Goal: Task Accomplishment & Management: Manage account settings

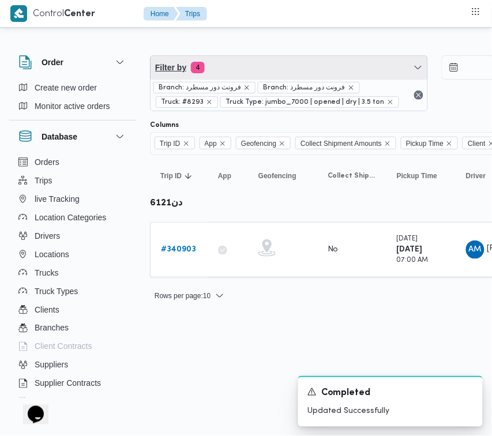
click at [249, 70] on span "Filter by 4" at bounding box center [289, 67] width 277 height 23
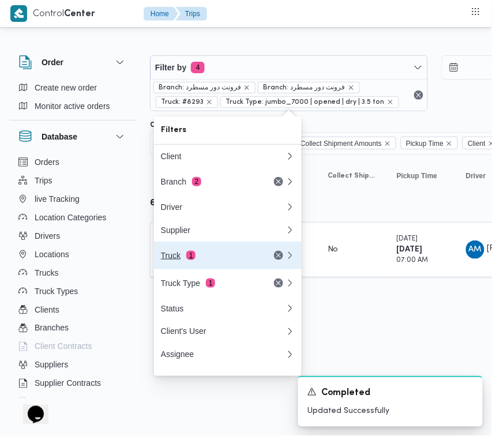
click at [221, 267] on div "Truck 1" at bounding box center [223, 256] width 139 height 28
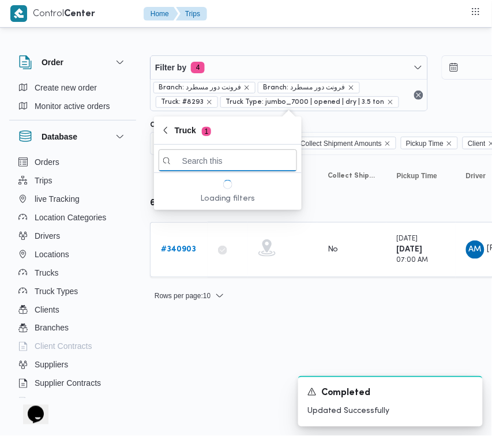
paste input "3184"
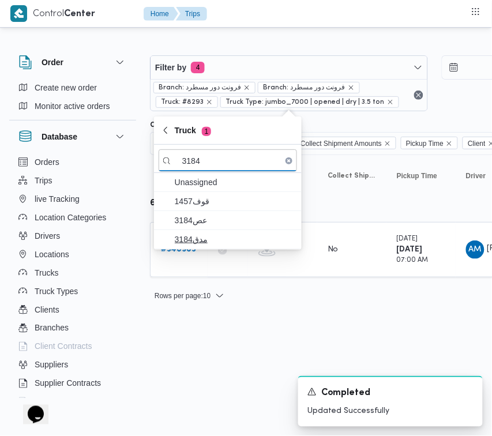
type input "3184"
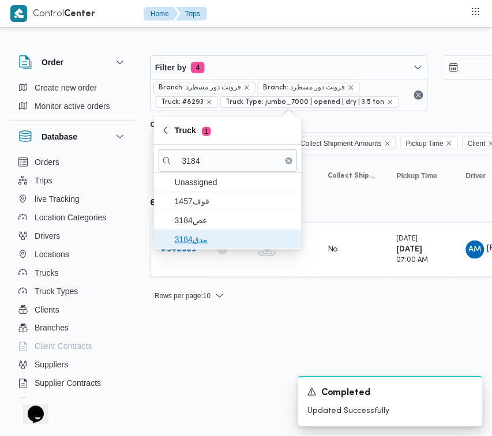
click at [202, 238] on span "مدق3184" at bounding box center [235, 240] width 120 height 14
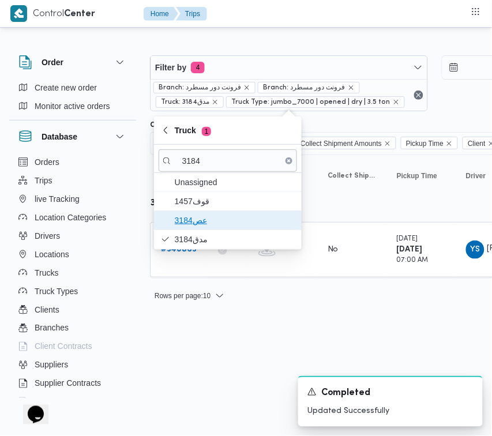
click at [200, 230] on span "عص3184" at bounding box center [228, 220] width 139 height 18
click at [200, 227] on span "عص3184" at bounding box center [235, 221] width 120 height 14
click at [185, 221] on span "عص3184" at bounding box center [235, 221] width 120 height 14
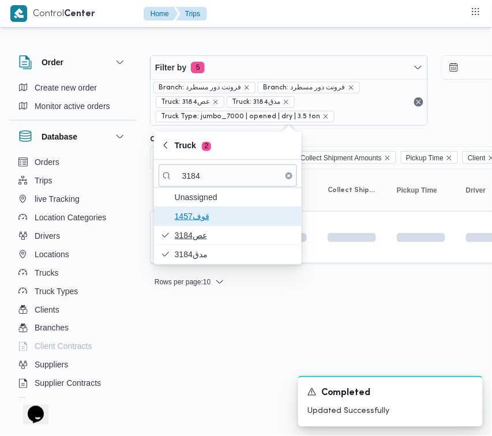
click at [185, 221] on span "1457قوف" at bounding box center [235, 217] width 120 height 14
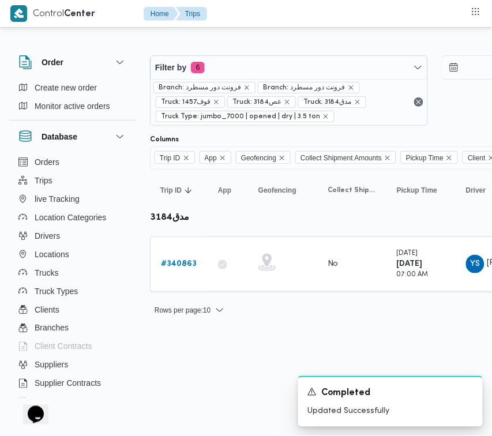
click at [196, 363] on html "Control Center Home Trips Order Create new order Monitor active orders Database…" at bounding box center [246, 218] width 492 height 436
click at [167, 258] on link "# 340863" at bounding box center [179, 264] width 36 height 14
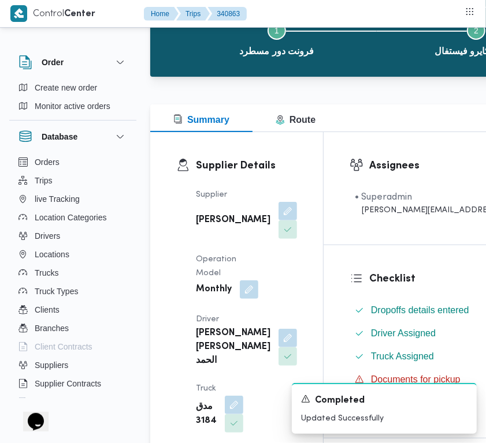
scroll to position [468, 0]
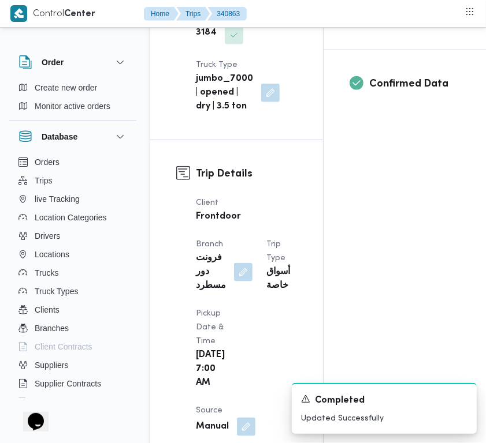
click at [230, 8] on dt "Truck" at bounding box center [219, 1] width 47 height 14
click at [229, 25] on button "button" at bounding box center [234, 16] width 18 height 18
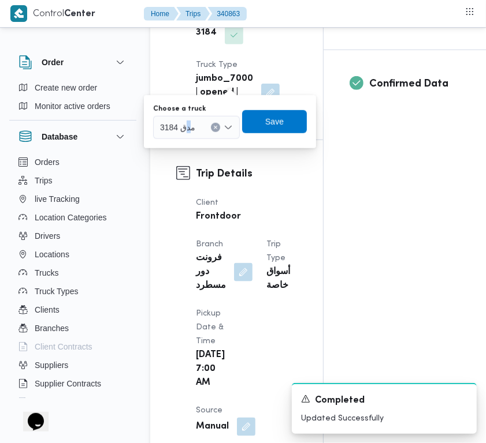
click at [180, 140] on div "You are in a dialog. To close this dialog, hit escape. Choose a truck مدق 3184 …" at bounding box center [230, 121] width 172 height 53
click at [180, 117] on div "مدق 3184" at bounding box center [196, 127] width 87 height 23
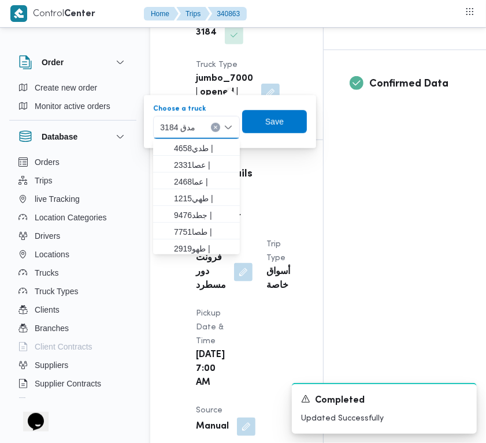
paste input "7928"
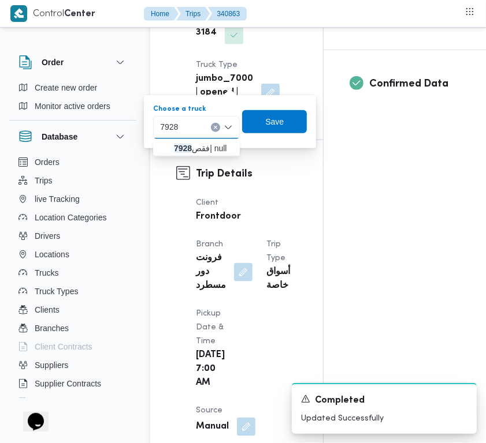
type input "7928"
click at [192, 154] on span "فقص 7928 | null" at bounding box center [203, 148] width 59 height 14
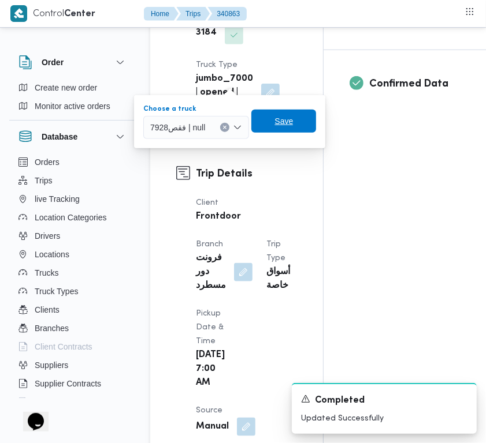
click at [284, 122] on span "Save" at bounding box center [283, 121] width 18 height 14
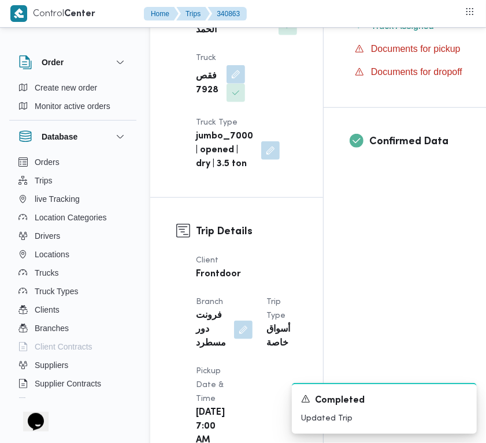
scroll to position [330, 0]
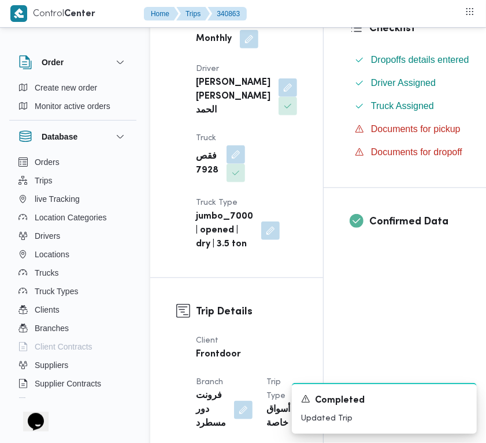
click at [66, 117] on div "Order Create new order Monitor active orders Database Orders Trips live Trackin…" at bounding box center [72, 224] width 127 height 357
click at [66, 116] on div "Create new order Monitor active orders" at bounding box center [72, 100] width 127 height 42
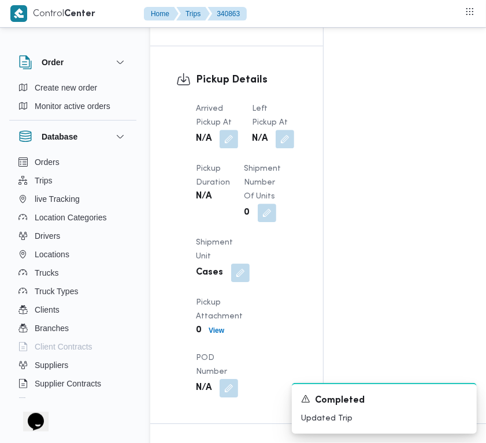
scroll to position [1883, 0]
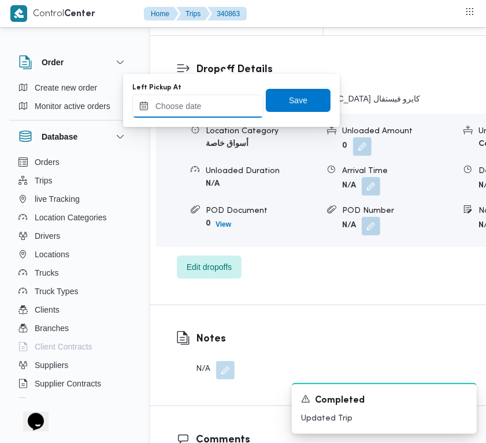
click at [232, 102] on input "Left Pickup At" at bounding box center [197, 106] width 131 height 23
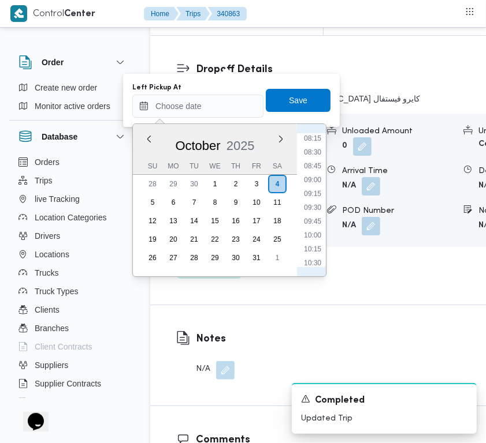
scroll to position [441, 0]
click at [316, 159] on li "08:15" at bounding box center [312, 156] width 27 height 12
type input "[DATE] 08:15"
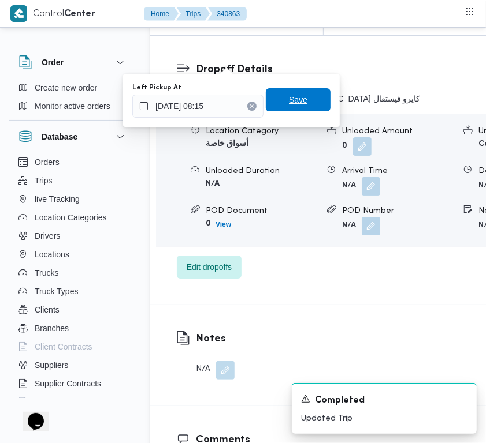
click at [301, 104] on span "Save" at bounding box center [298, 99] width 65 height 23
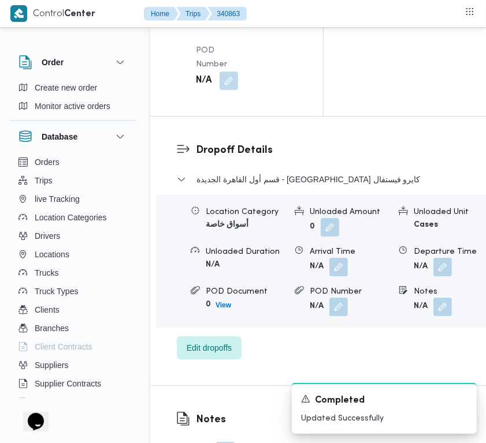
scroll to position [1716, 0]
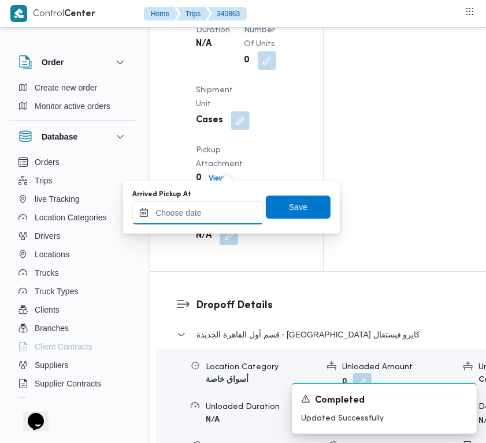
click at [249, 211] on input "Arrived Pickup At" at bounding box center [197, 212] width 131 height 23
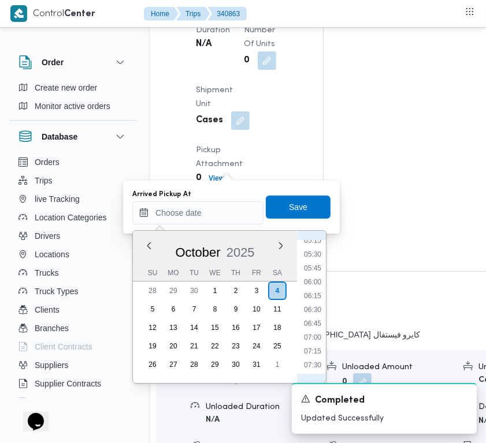
scroll to position [327, 0]
click at [313, 322] on li "07:15" at bounding box center [312, 321] width 27 height 12
type input "[DATE] 07:15"
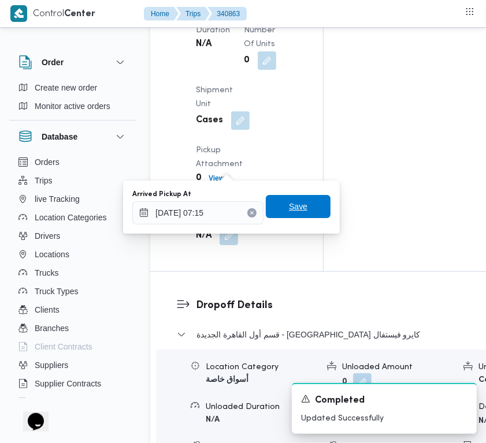
click at [298, 206] on span "Save" at bounding box center [298, 206] width 65 height 23
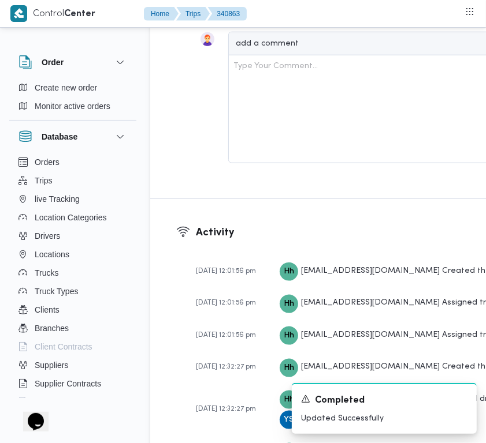
scroll to position [2492, 0]
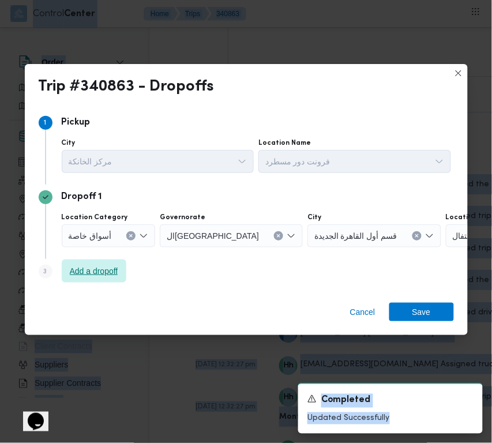
click at [82, 273] on span "Add a dropoff" at bounding box center [94, 271] width 48 height 14
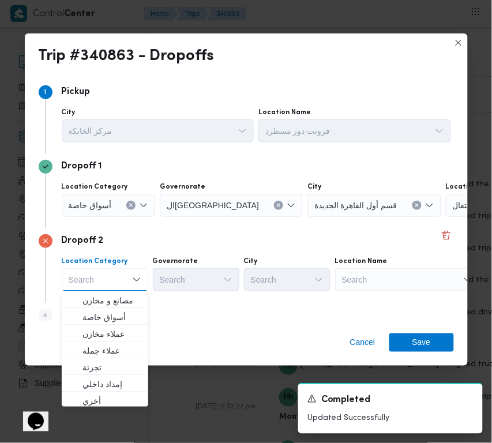
click at [274, 205] on button "Clear input" at bounding box center [278, 205] width 9 height 9
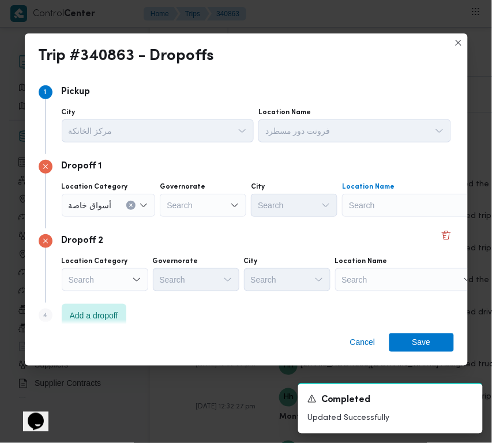
click at [439, 211] on div "Search" at bounding box center [414, 205] width 144 height 23
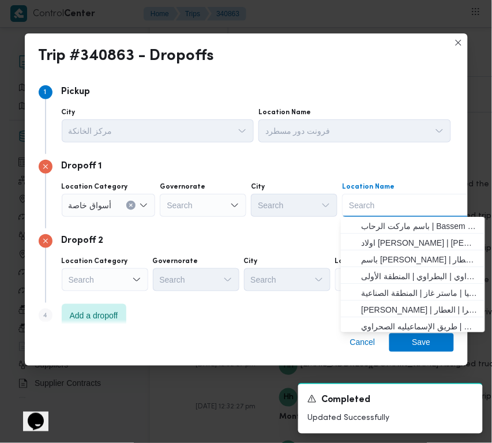
paste input "سيتي سنتر"
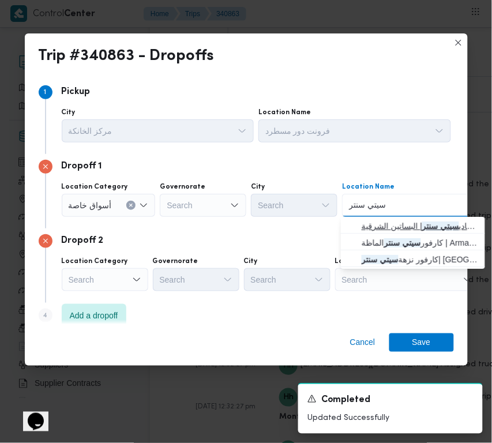
type input "سيتي سنتر"
click at [387, 228] on span "كارفور المعادي | كارفور المعادي سيتي سنتر | البساتين الشرقية" at bounding box center [420, 226] width 117 height 14
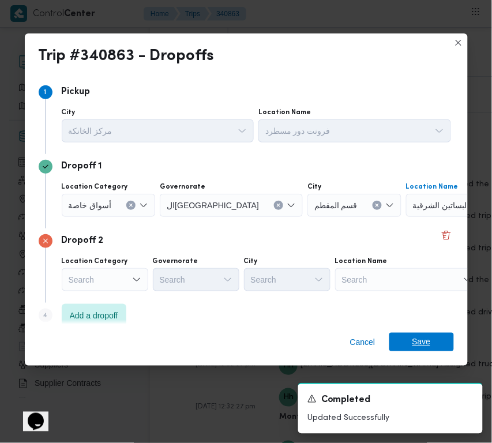
click at [442, 336] on span "Save" at bounding box center [422, 342] width 65 height 18
click at [113, 272] on div "Search" at bounding box center [105, 279] width 87 height 23
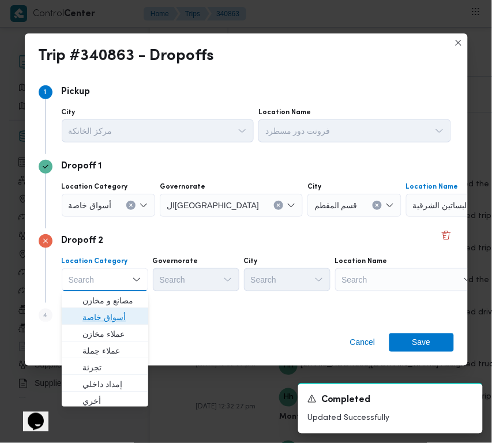
click at [110, 323] on span "أسواق خاصة" at bounding box center [112, 318] width 59 height 14
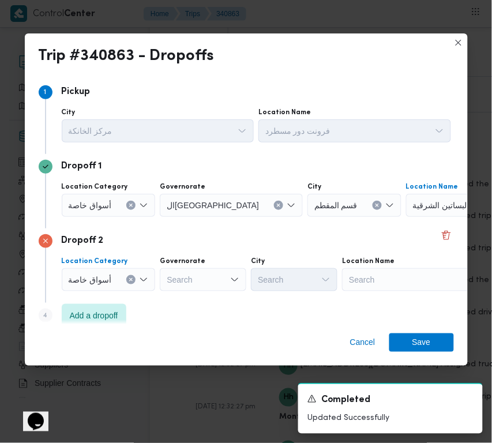
click at [114, 272] on div at bounding box center [117, 280] width 6 height 18
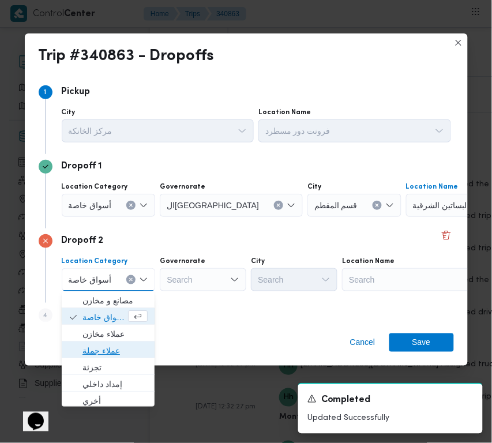
click at [106, 356] on span "عملاء جملة" at bounding box center [115, 351] width 65 height 14
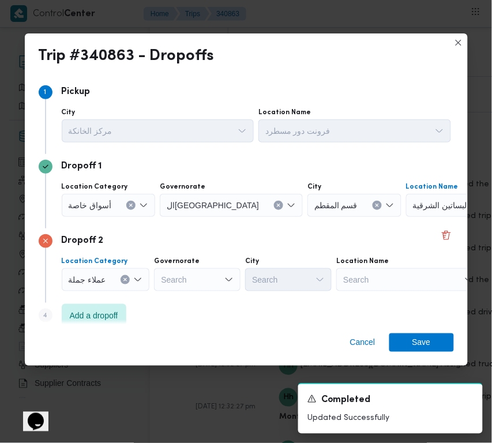
click at [91, 282] on span "عملاء جملة" at bounding box center [88, 279] width 38 height 13
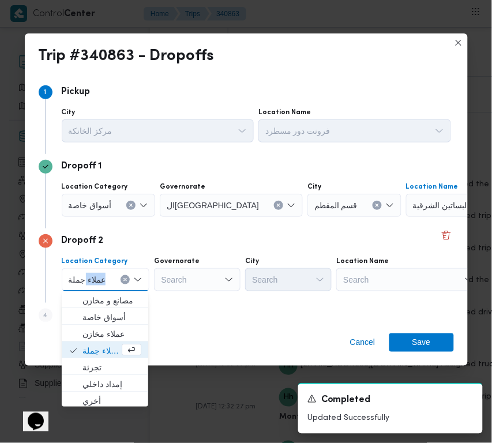
click at [91, 282] on span "عملاء جملة" at bounding box center [88, 279] width 38 height 13
click at [106, 329] on span "عملاء مخازن" at bounding box center [112, 334] width 59 height 14
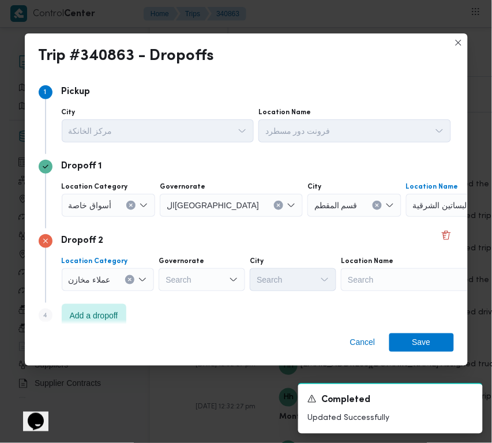
click at [402, 290] on div "Search" at bounding box center [413, 279] width 144 height 23
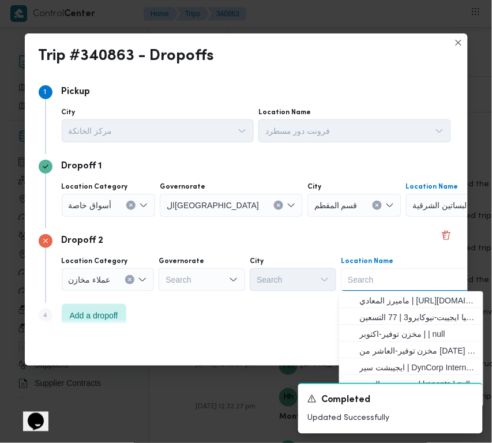
paste input "المعادي"
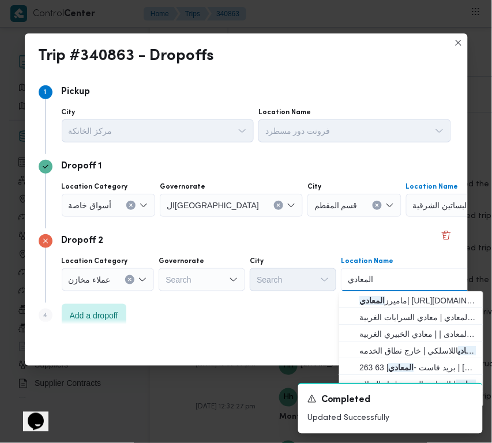
type input "المعادي"
click at [425, 319] on span "طلبات مارت - زهراء المعادي | زهراء المعادي | معادي السرايات الغربية" at bounding box center [418, 318] width 117 height 14
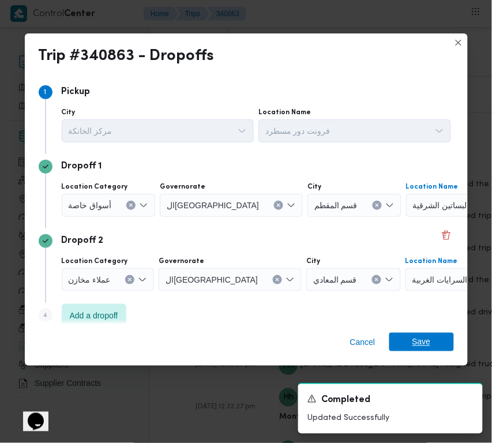
click at [434, 342] on span "Save" at bounding box center [422, 342] width 65 height 18
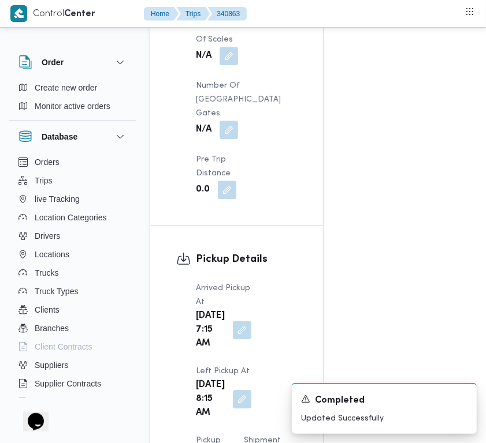
scroll to position [954, 0]
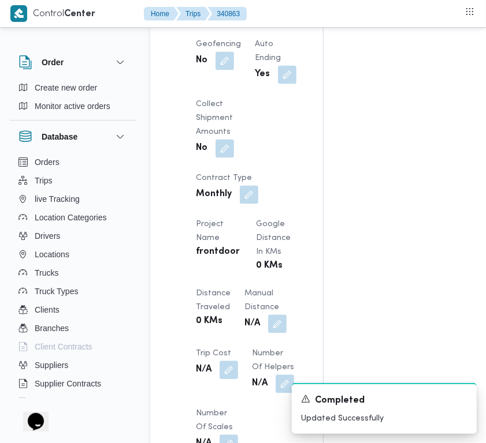
click at [226, 24] on button "button" at bounding box center [224, 14] width 18 height 18
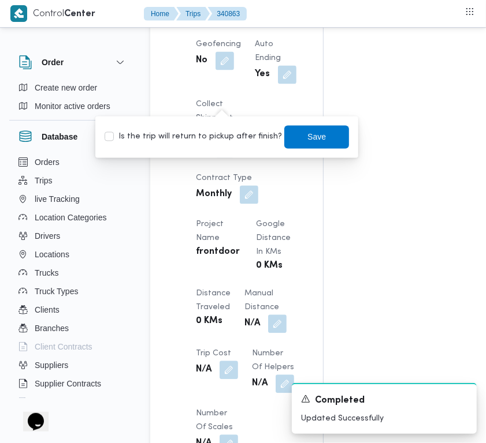
click at [255, 133] on label "Is the trip will return to pickup after finish?" at bounding box center [192, 137] width 177 height 14
checkbox input "false"
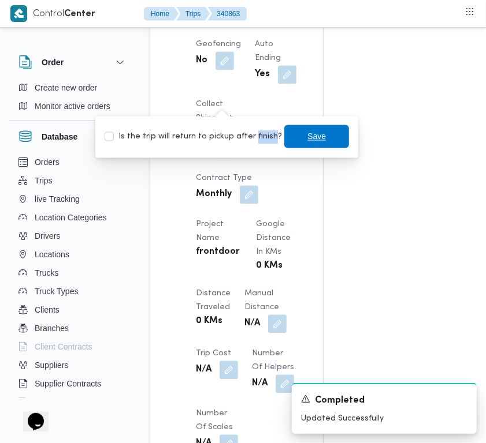
click at [307, 137] on span "Save" at bounding box center [316, 137] width 18 height 14
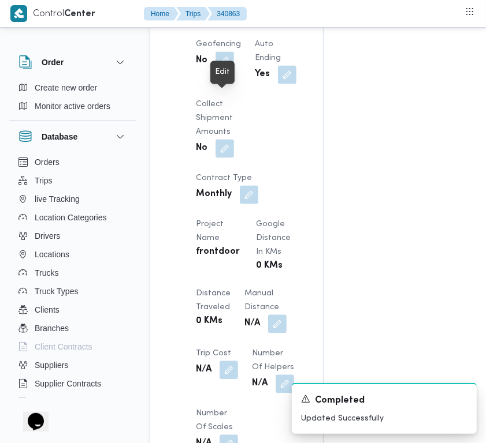
drag, startPoint x: 232, startPoint y: 96, endPoint x: 222, endPoint y: 104, distance: 12.3
click at [231, 24] on button "button" at bounding box center [224, 14] width 18 height 18
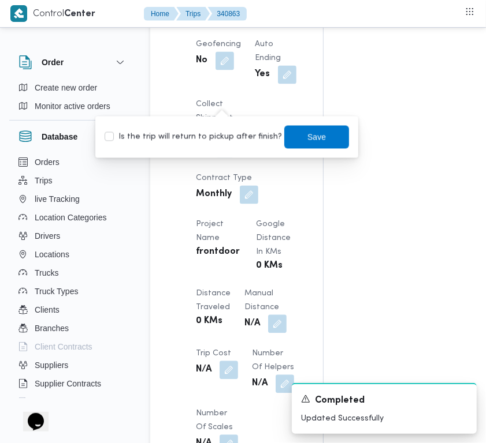
click at [203, 140] on label "Is the trip will return to pickup after finish?" at bounding box center [192, 137] width 177 height 14
checkbox input "true"
click at [290, 143] on span "Save" at bounding box center [316, 136] width 65 height 23
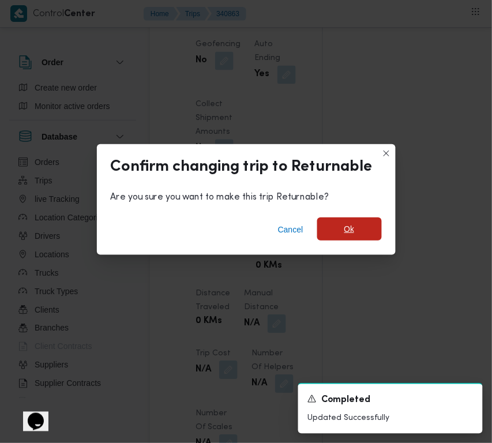
click at [362, 231] on span "Ok" at bounding box center [350, 229] width 65 height 23
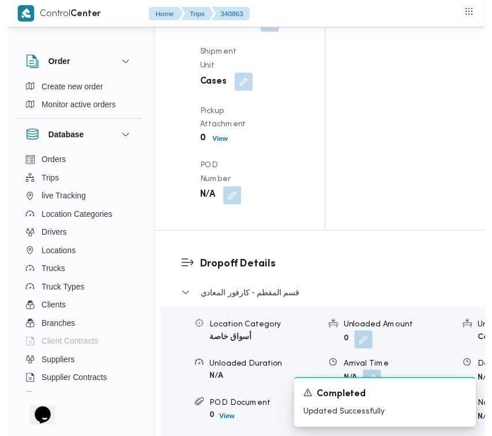
scroll to position [0, 0]
